Goal: Navigation & Orientation: Find specific page/section

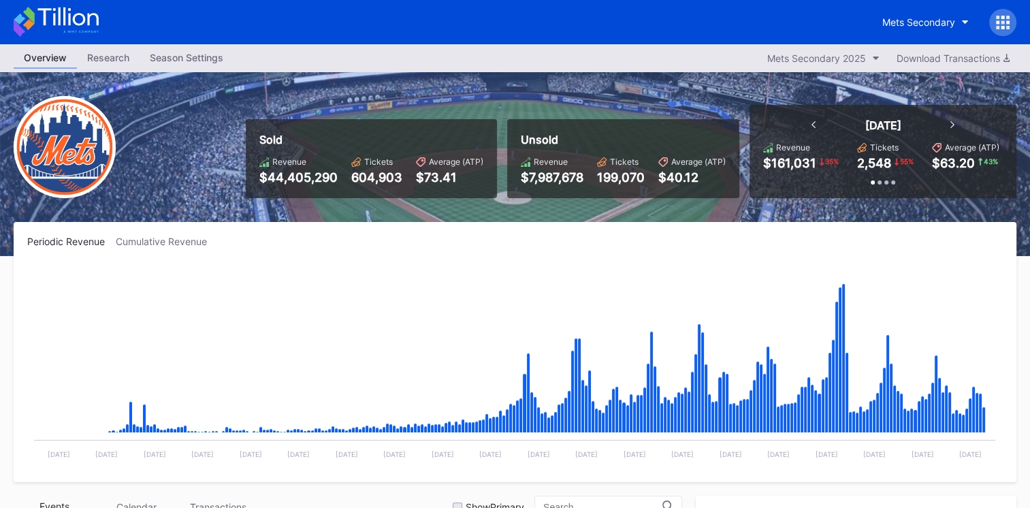
scroll to position [2744, 0]
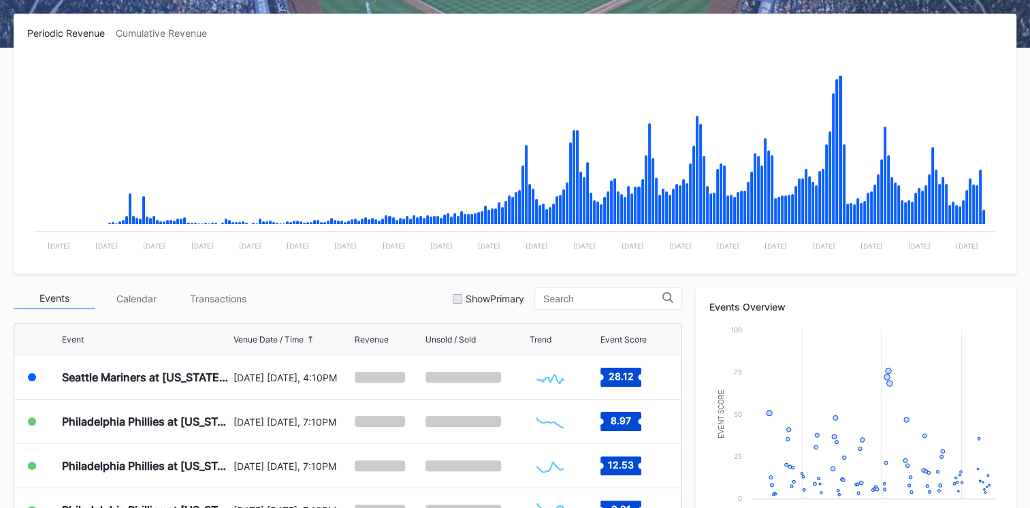
scroll to position [261, 0]
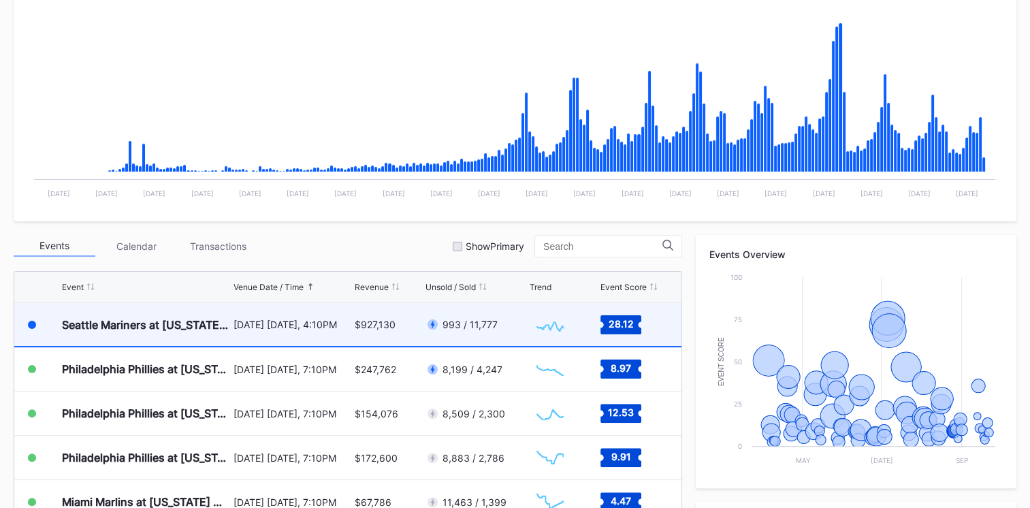
click at [201, 323] on div "Seattle Mariners at [US_STATE] Mets ([PERSON_NAME] Bobblehead Giveaway)" at bounding box center [146, 325] width 168 height 14
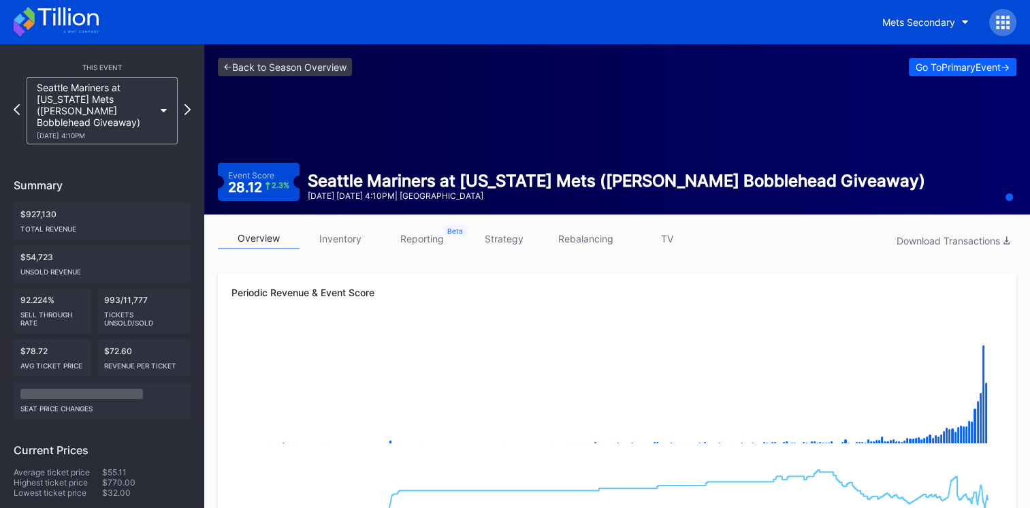
click at [338, 246] on link "inventory" at bounding box center [341, 238] width 82 height 21
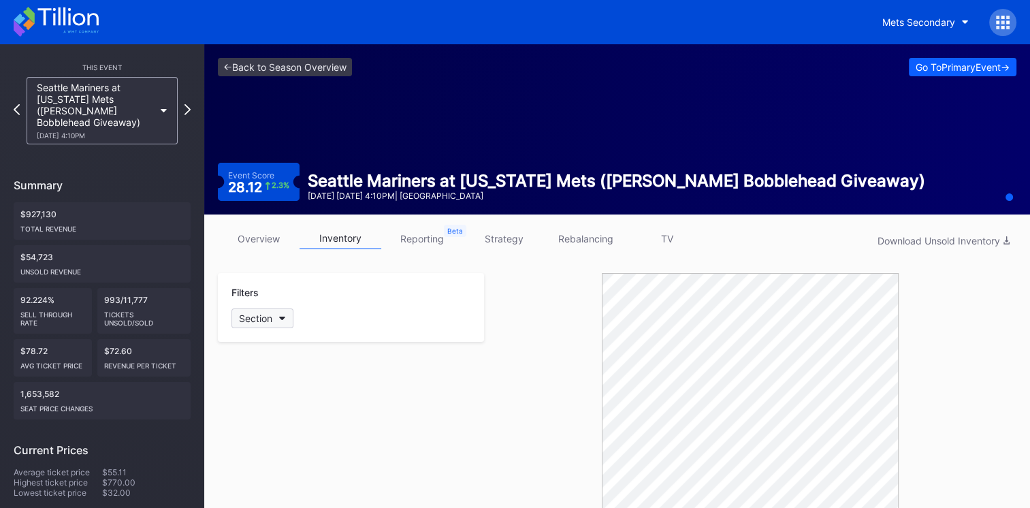
click at [283, 319] on icon "button" at bounding box center [282, 319] width 7 height 4
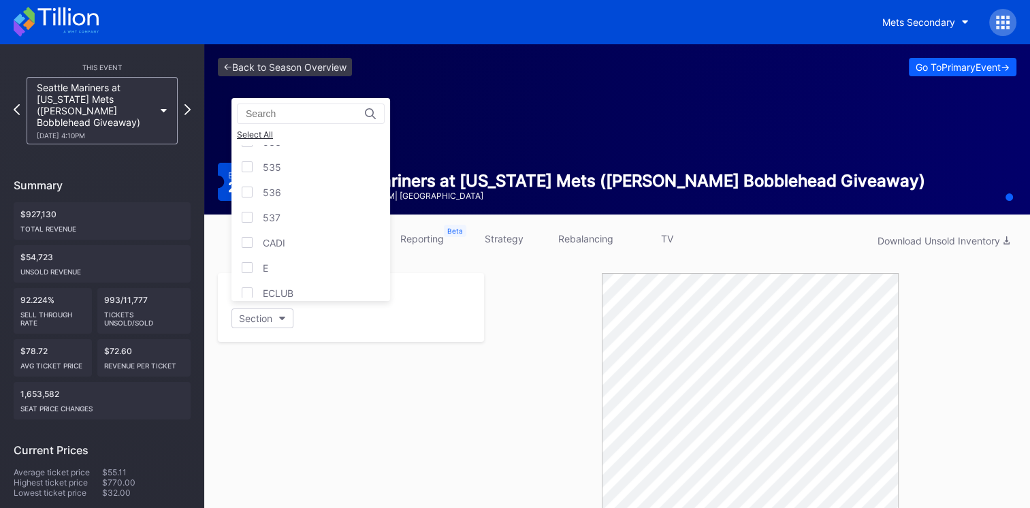
scroll to position [1, 0]
click at [300, 234] on div "CADI" at bounding box center [311, 241] width 159 height 25
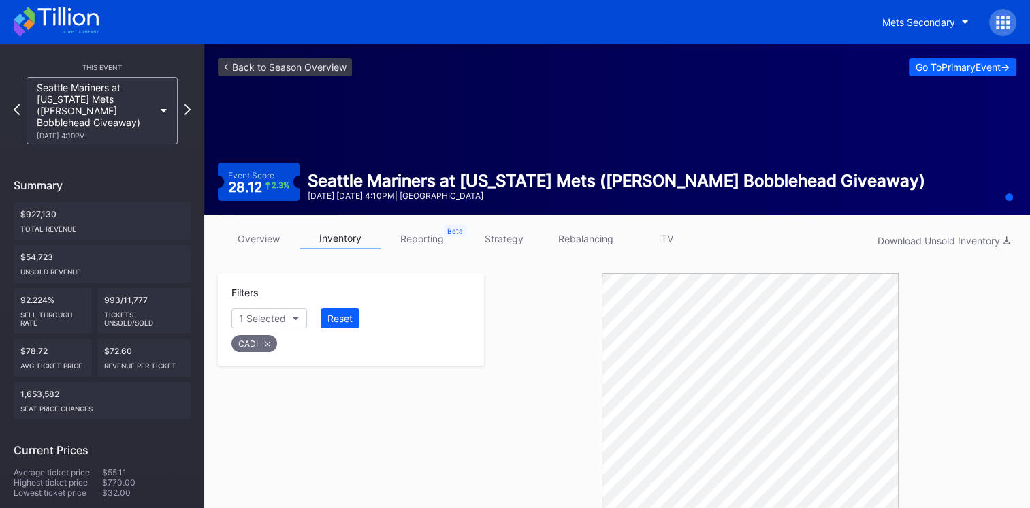
scroll to position [251, 0]
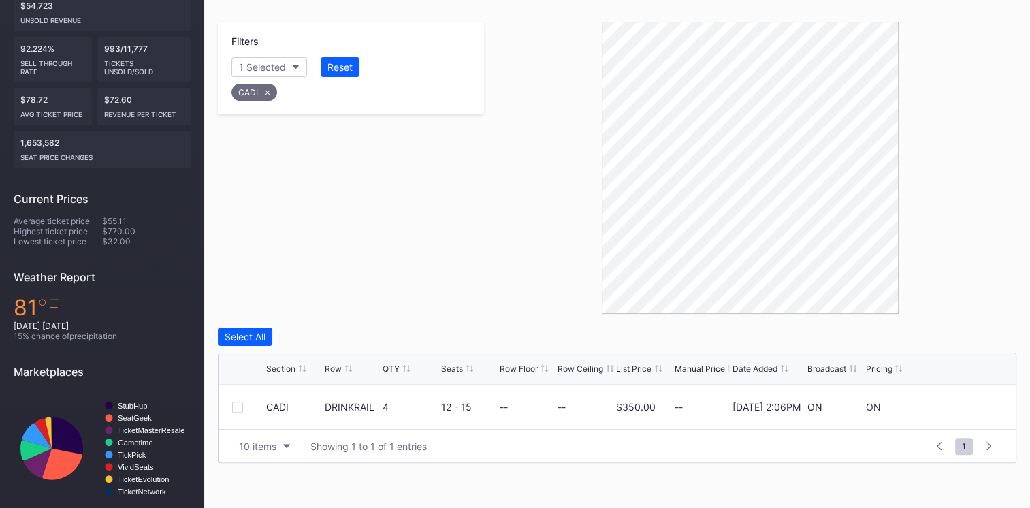
click at [584, 262] on div at bounding box center [750, 168] width 533 height 292
click at [270, 89] on div "CADI" at bounding box center [255, 92] width 46 height 17
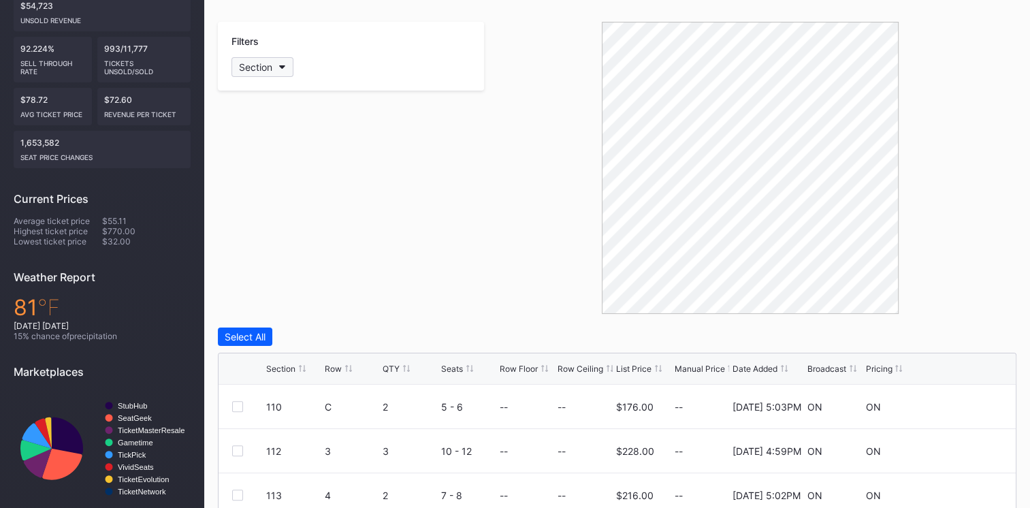
click at [281, 69] on button "Section" at bounding box center [263, 67] width 62 height 20
click at [251, 270] on div at bounding box center [247, 275] width 11 height 11
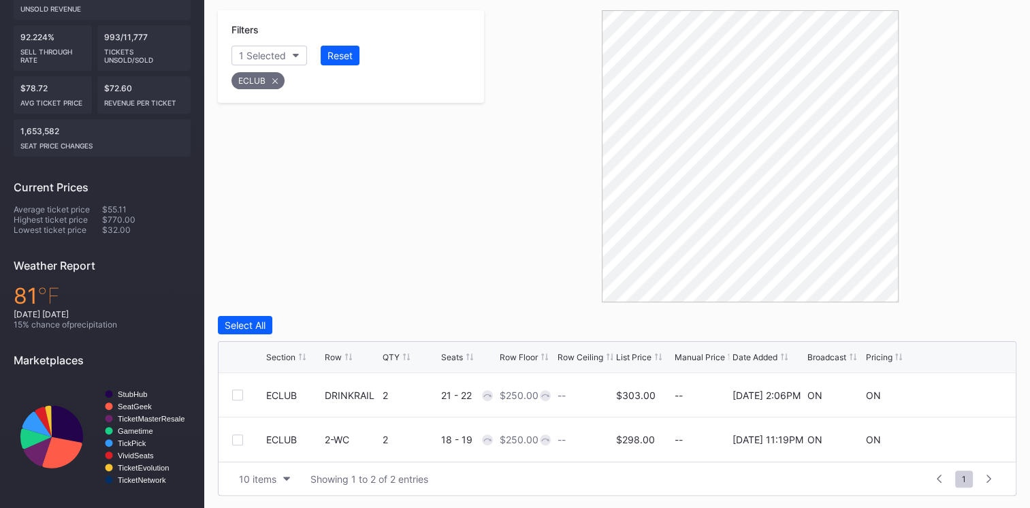
scroll to position [0, 0]
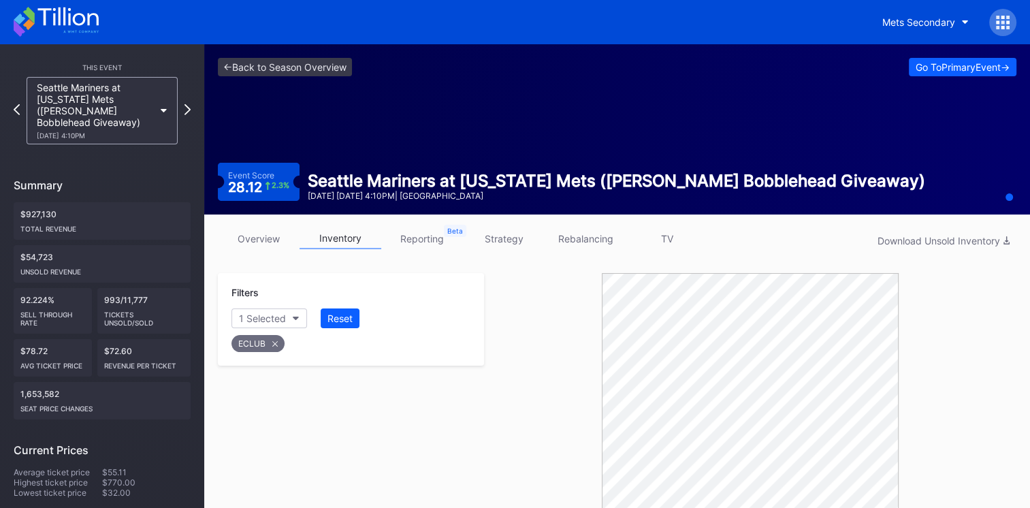
click at [272, 342] on icon at bounding box center [274, 343] width 5 height 5
click at [278, 320] on button "Section" at bounding box center [263, 318] width 62 height 20
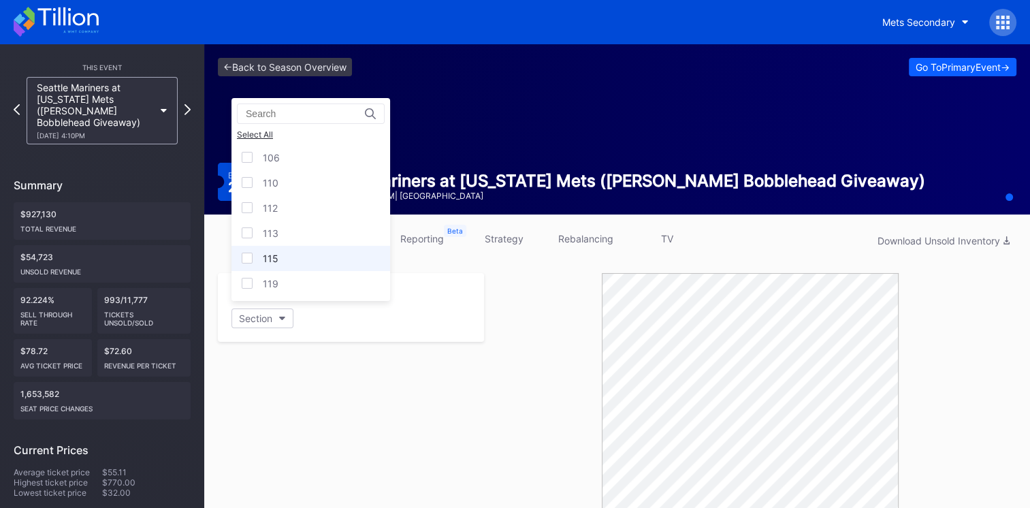
click at [243, 256] on div at bounding box center [247, 258] width 11 height 11
click at [245, 279] on div at bounding box center [247, 283] width 11 height 11
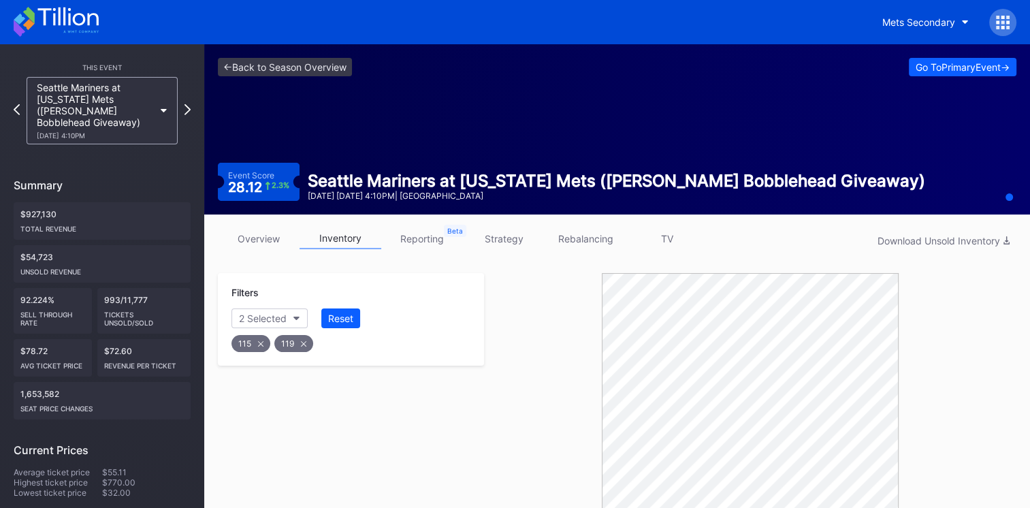
click at [82, 20] on icon at bounding box center [56, 22] width 85 height 30
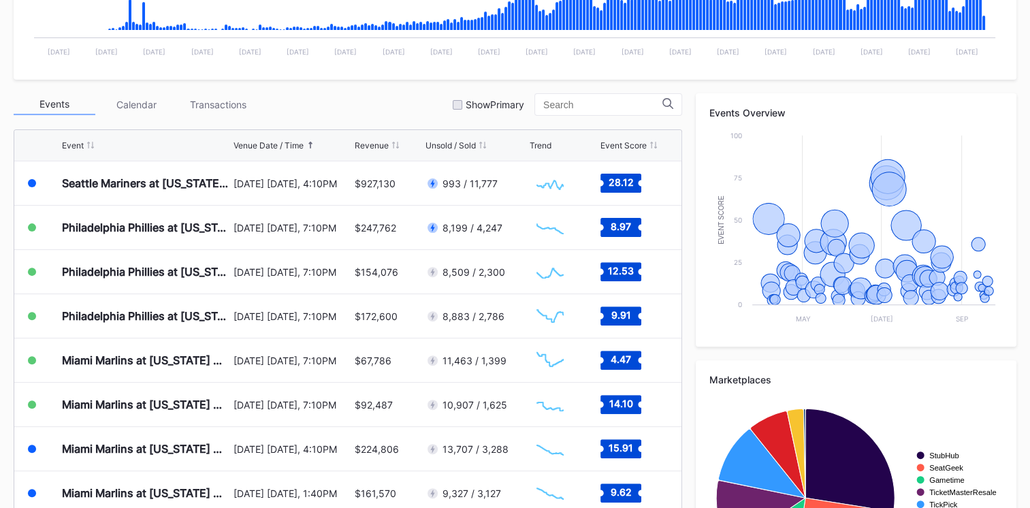
scroll to position [402, 0]
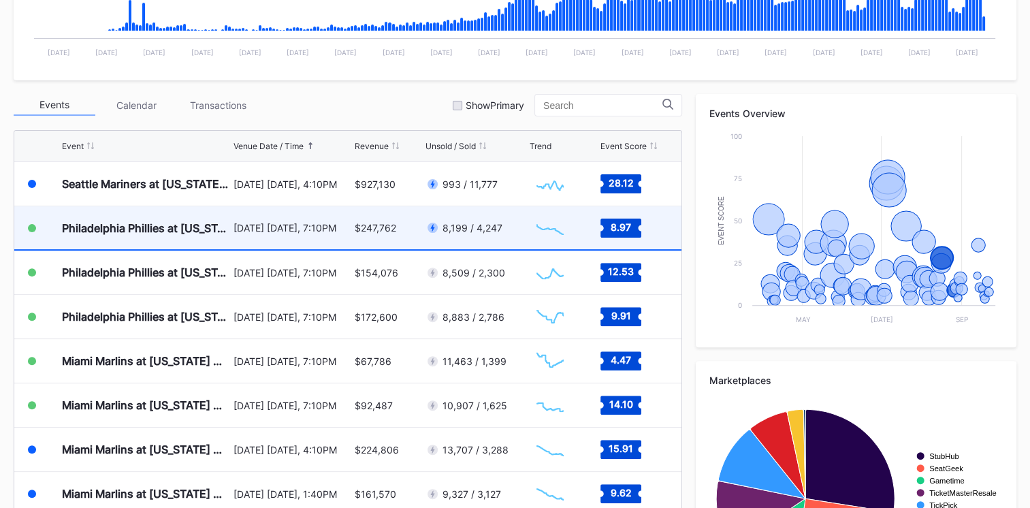
click at [155, 235] on div "Philadelphia Phillies at [US_STATE] Mets" at bounding box center [146, 227] width 168 height 43
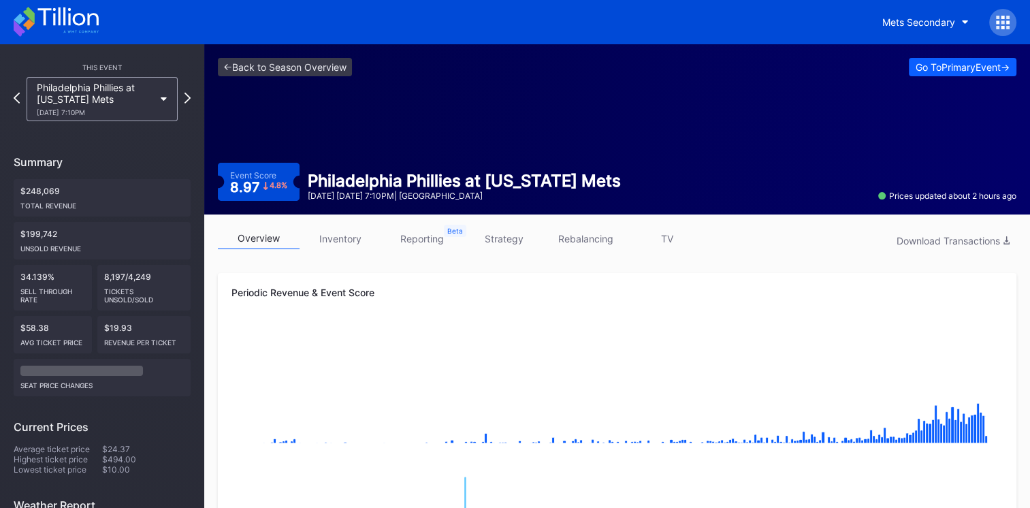
click at [498, 238] on link "strategy" at bounding box center [504, 238] width 82 height 21
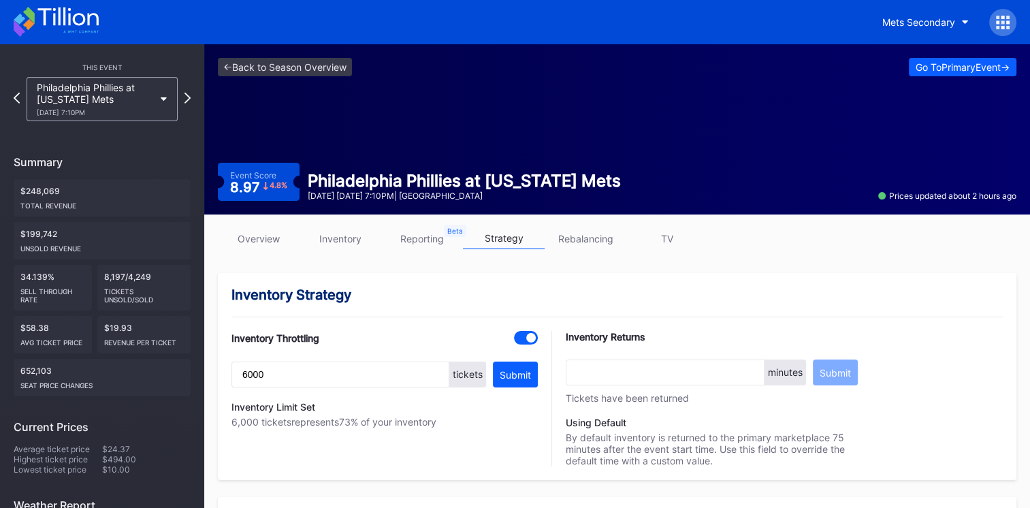
click at [81, 12] on icon at bounding box center [56, 22] width 85 height 30
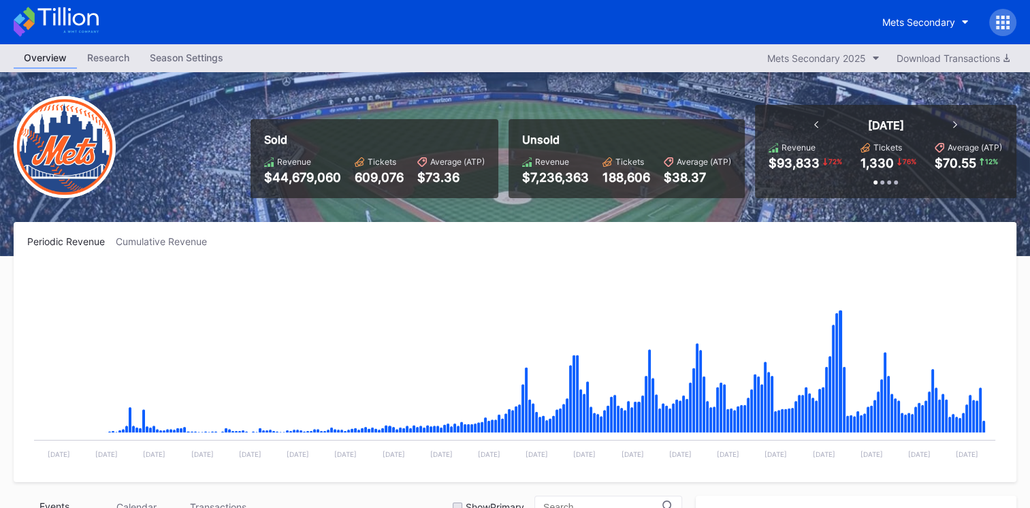
scroll to position [2789, 0]
